Goal: Information Seeking & Learning: Learn about a topic

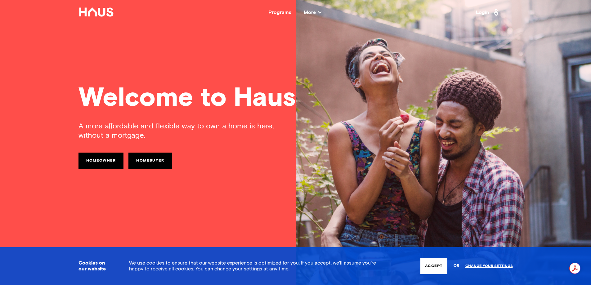
click at [113, 162] on link "Homeowner" at bounding box center [100, 161] width 45 height 16
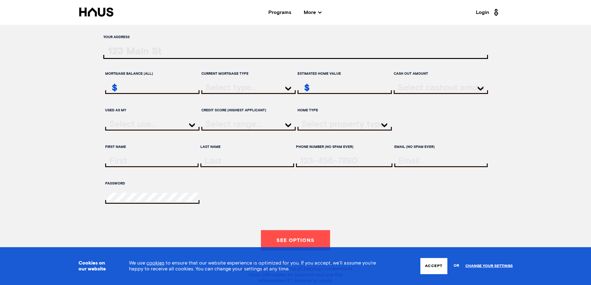
click at [308, 13] on span "More" at bounding box center [313, 12] width 18 height 5
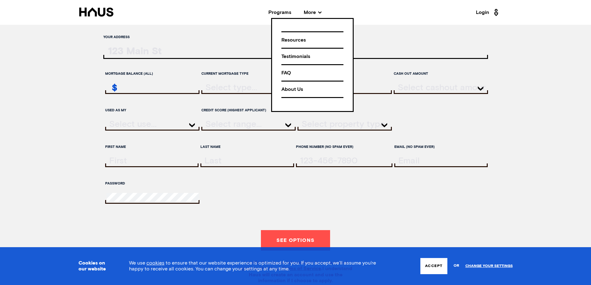
click at [298, 88] on div "About Us" at bounding box center [312, 89] width 62 height 11
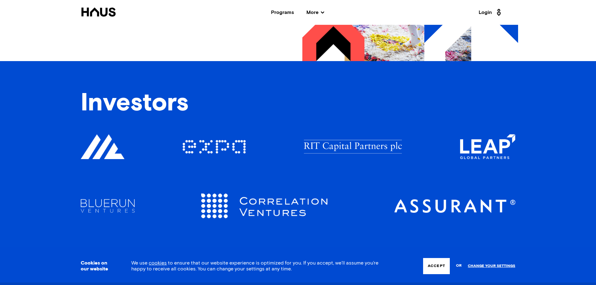
scroll to position [776, 0]
